Goal: Information Seeking & Learning: Check status

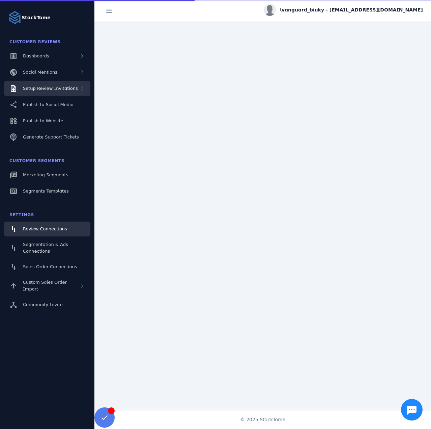
click at [67, 91] on div "Setup Review Invitations" at bounding box center [50, 88] width 55 height 7
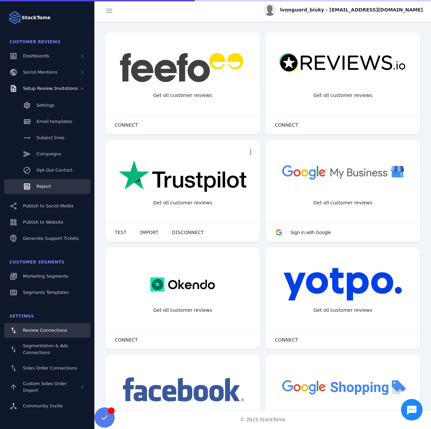
click at [52, 187] on link "Report" at bounding box center [47, 186] width 86 height 15
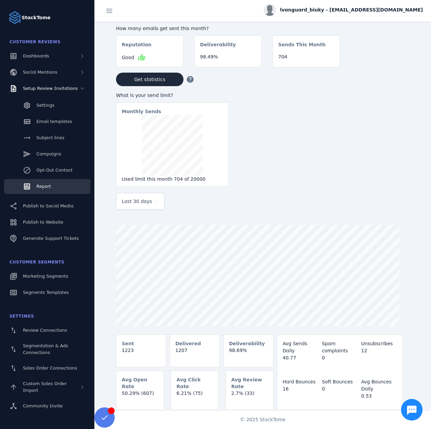
click at [147, 205] on span "Last 30 days" at bounding box center [137, 201] width 30 height 8
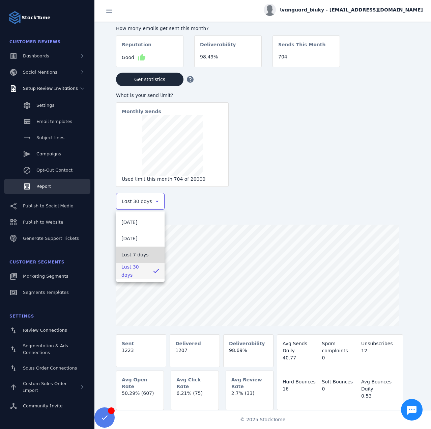
click at [139, 250] on span "Last 7 days" at bounding box center [135, 254] width 27 height 8
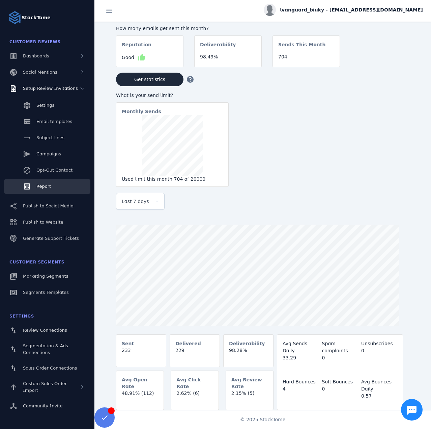
drag, startPoint x: 367, startPoint y: 11, endPoint x: 371, endPoint y: 16, distance: 6.2
click at [367, 11] on span "lvanguard_biuky - [EMAIL_ADDRESS][DOMAIN_NAME]" at bounding box center [351, 9] width 143 height 7
click at [397, 53] on div "account_circle My Profile assignment Billing Sign out" at bounding box center [399, 46] width 49 height 60
click at [357, 7] on span "lvanguard_biuky - [EMAIL_ADDRESS][DOMAIN_NAME]" at bounding box center [351, 9] width 143 height 7
click at [388, 68] on icon at bounding box center [384, 65] width 8 height 8
